Goal: Find specific page/section: Find specific page/section

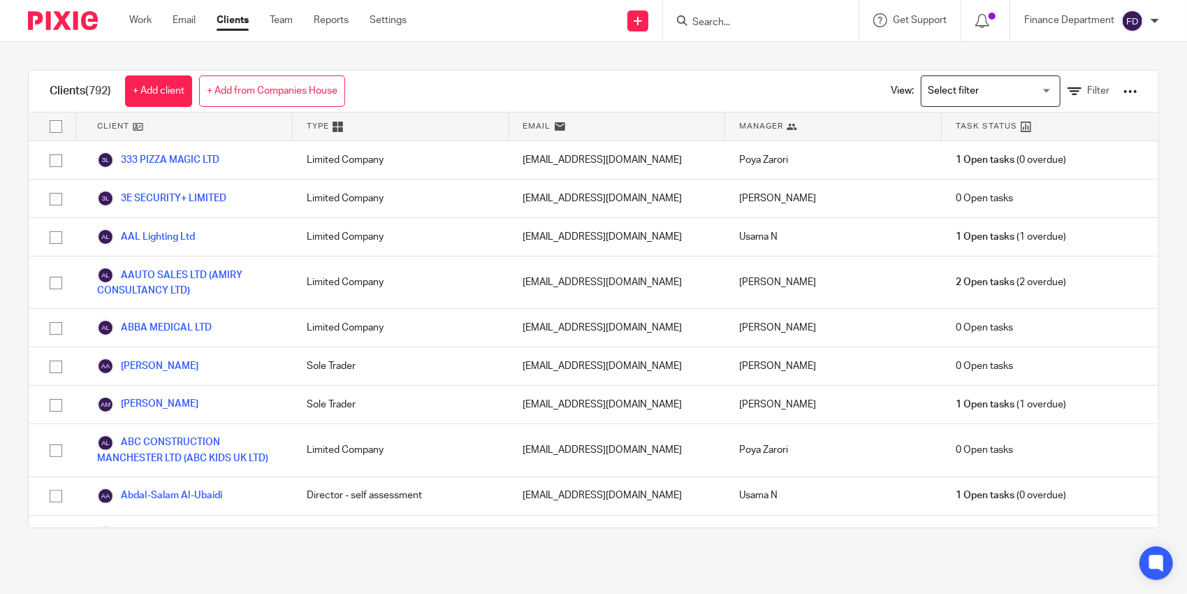
click at [742, 23] on input "Search" at bounding box center [754, 23] width 126 height 13
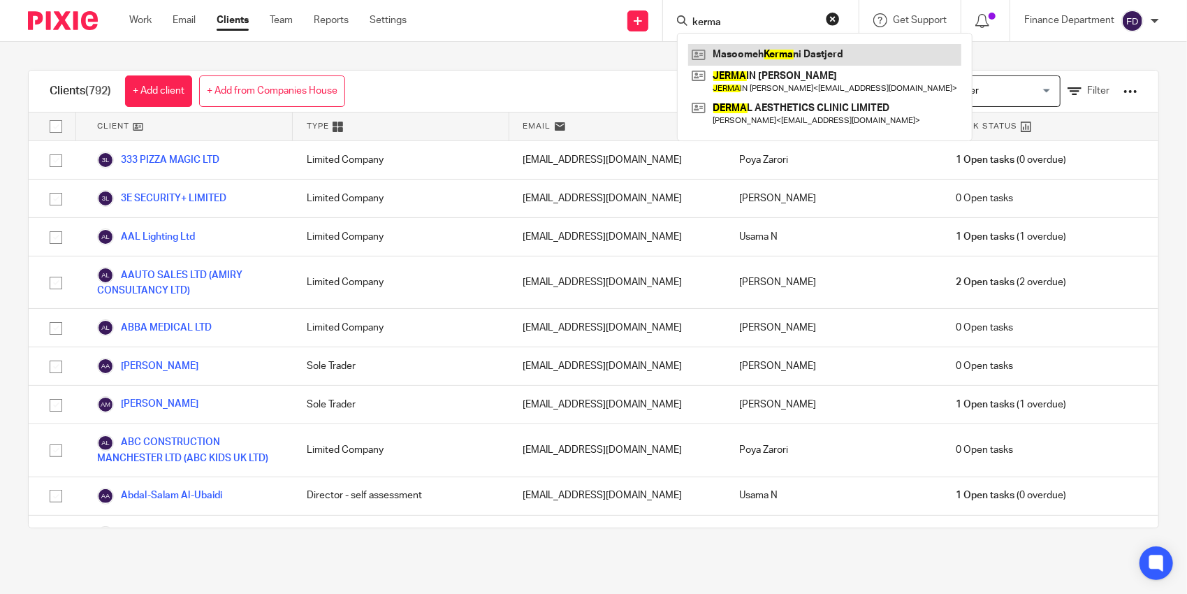
type input "kerma"
click at [807, 53] on link at bounding box center [824, 54] width 273 height 21
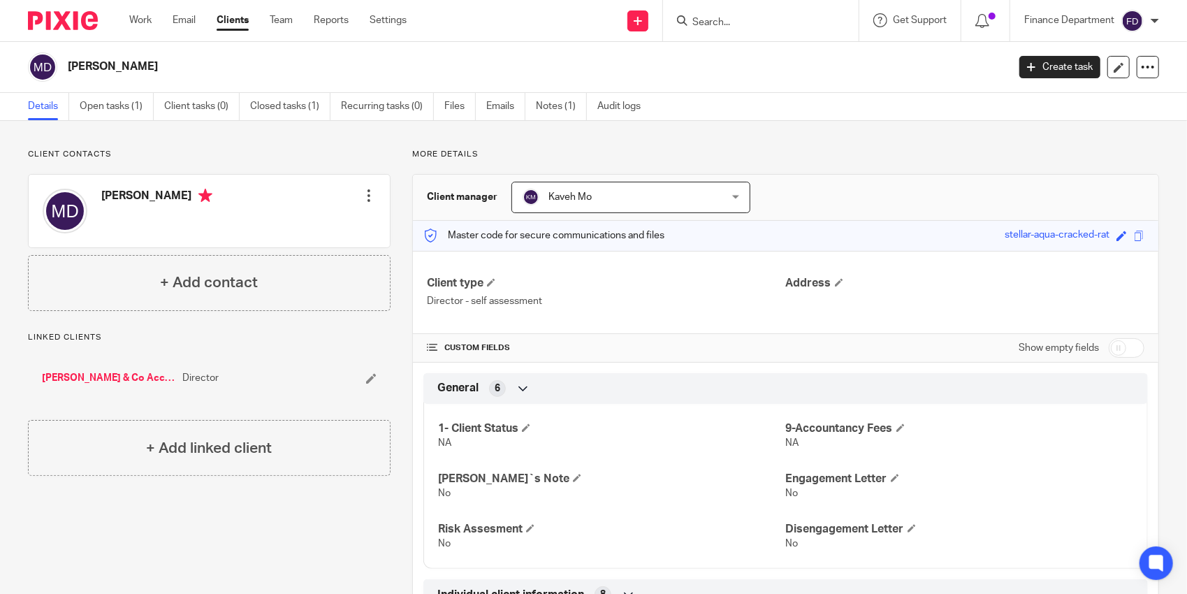
click at [361, 71] on h2 "[PERSON_NAME]" at bounding box center [440, 66] width 745 height 15
click at [713, 15] on form at bounding box center [765, 20] width 149 height 17
click at [717, 20] on input "Search" at bounding box center [754, 23] width 126 height 13
type input "x"
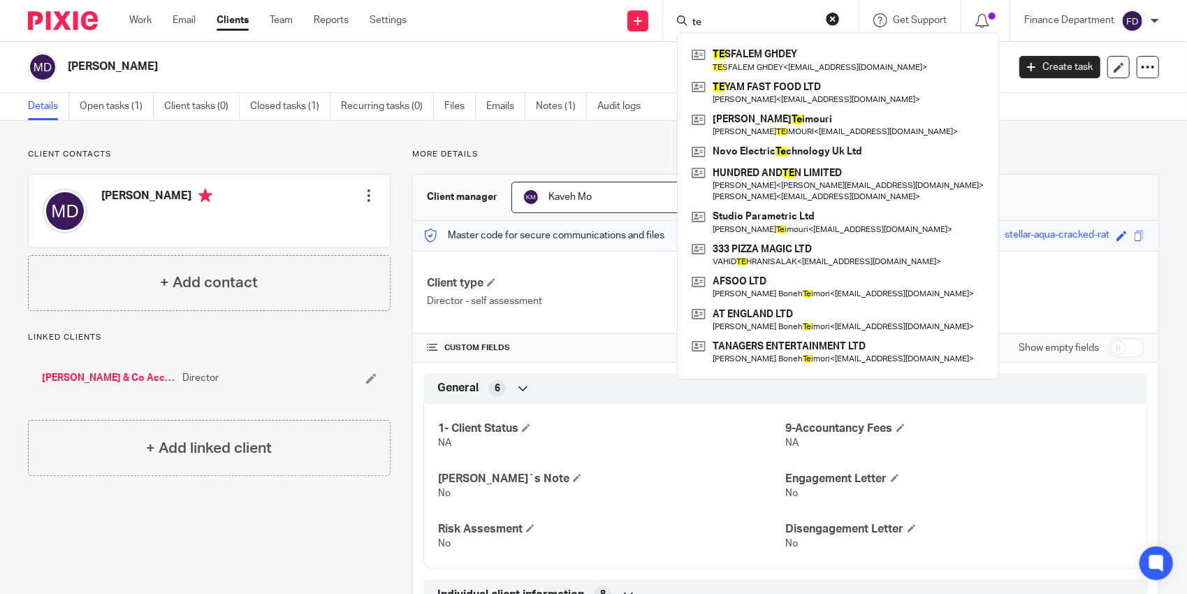
type input "t"
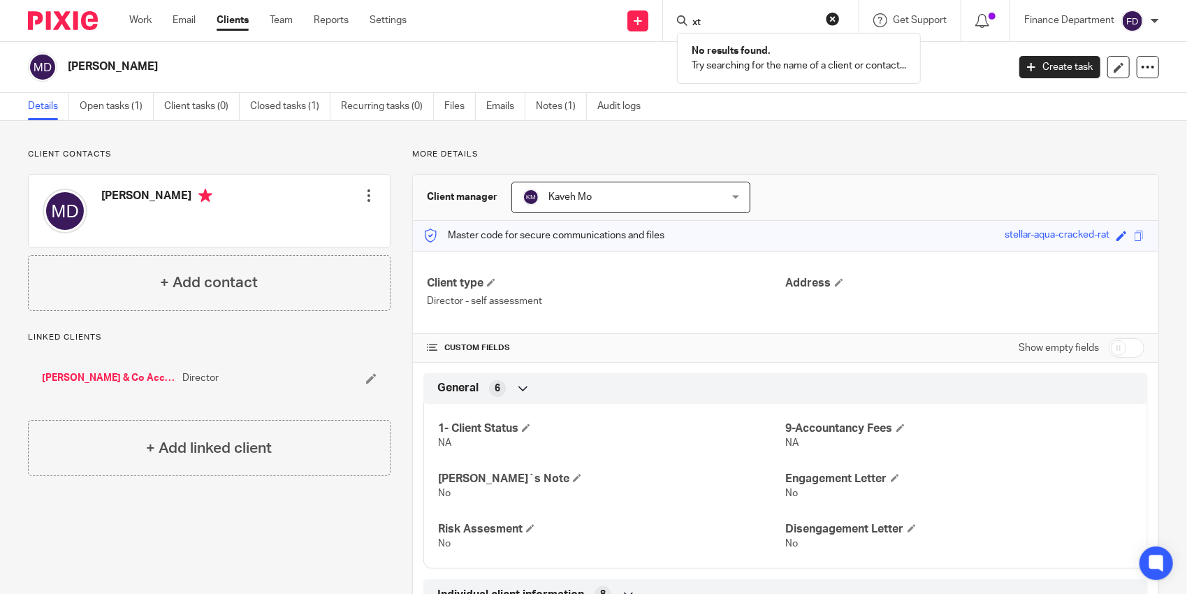
type input "x"
type input "wirr"
click at [722, 54] on link at bounding box center [806, 60] width 236 height 32
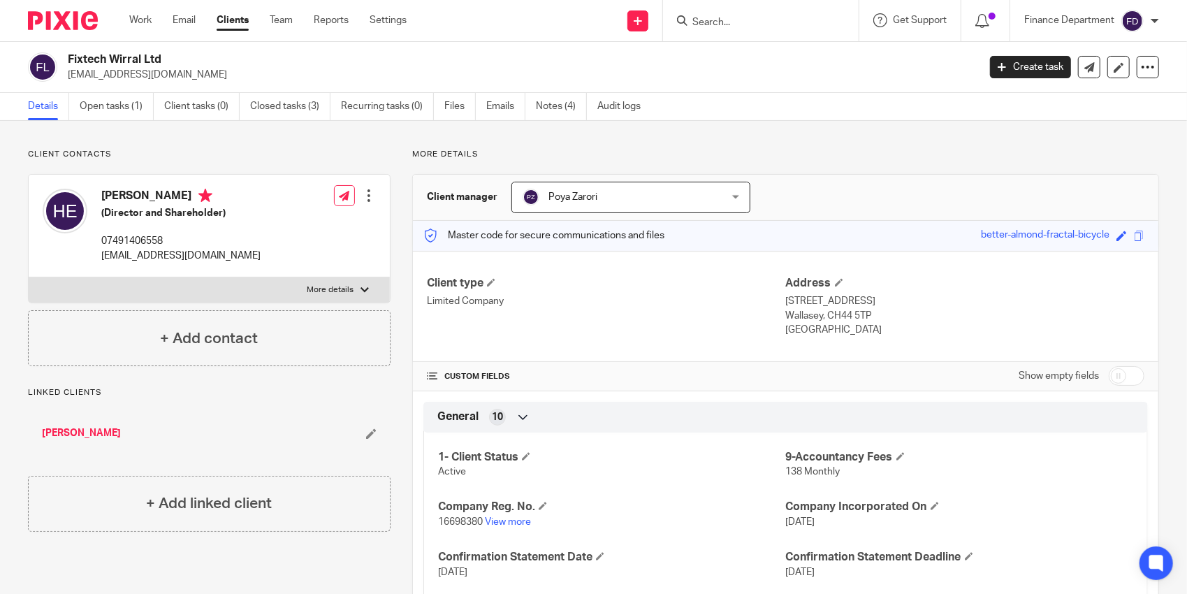
drag, startPoint x: 167, startPoint y: 57, endPoint x: 64, endPoint y: 57, distance: 103.4
click at [64, 57] on div "Fixtech Wirral Ltd [EMAIL_ADDRESS][DOMAIN_NAME]" at bounding box center [498, 66] width 941 height 29
